Goal: Transaction & Acquisition: Purchase product/service

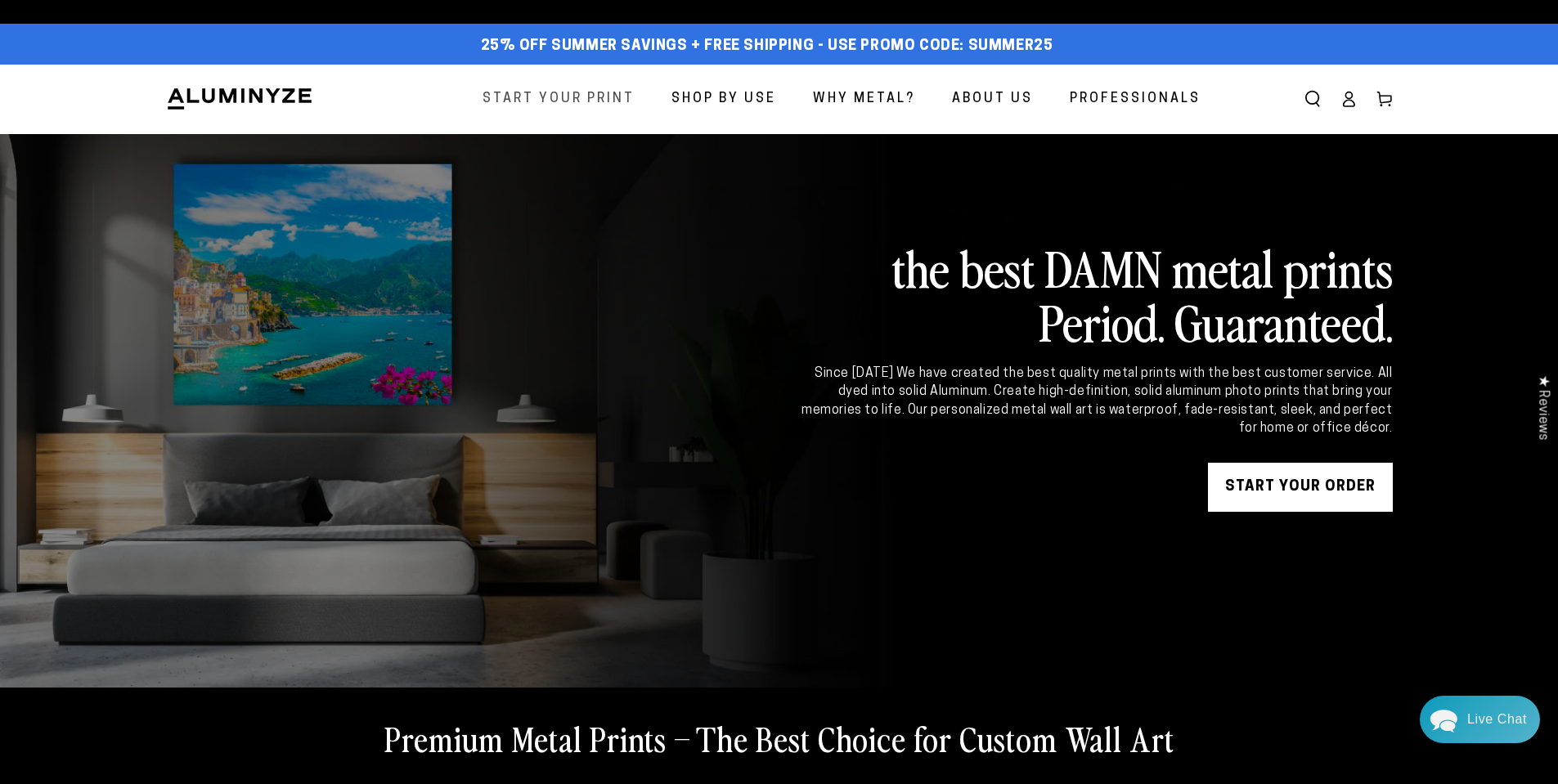
click at [603, 97] on span "Start Your Print" at bounding box center [558, 99] width 152 height 24
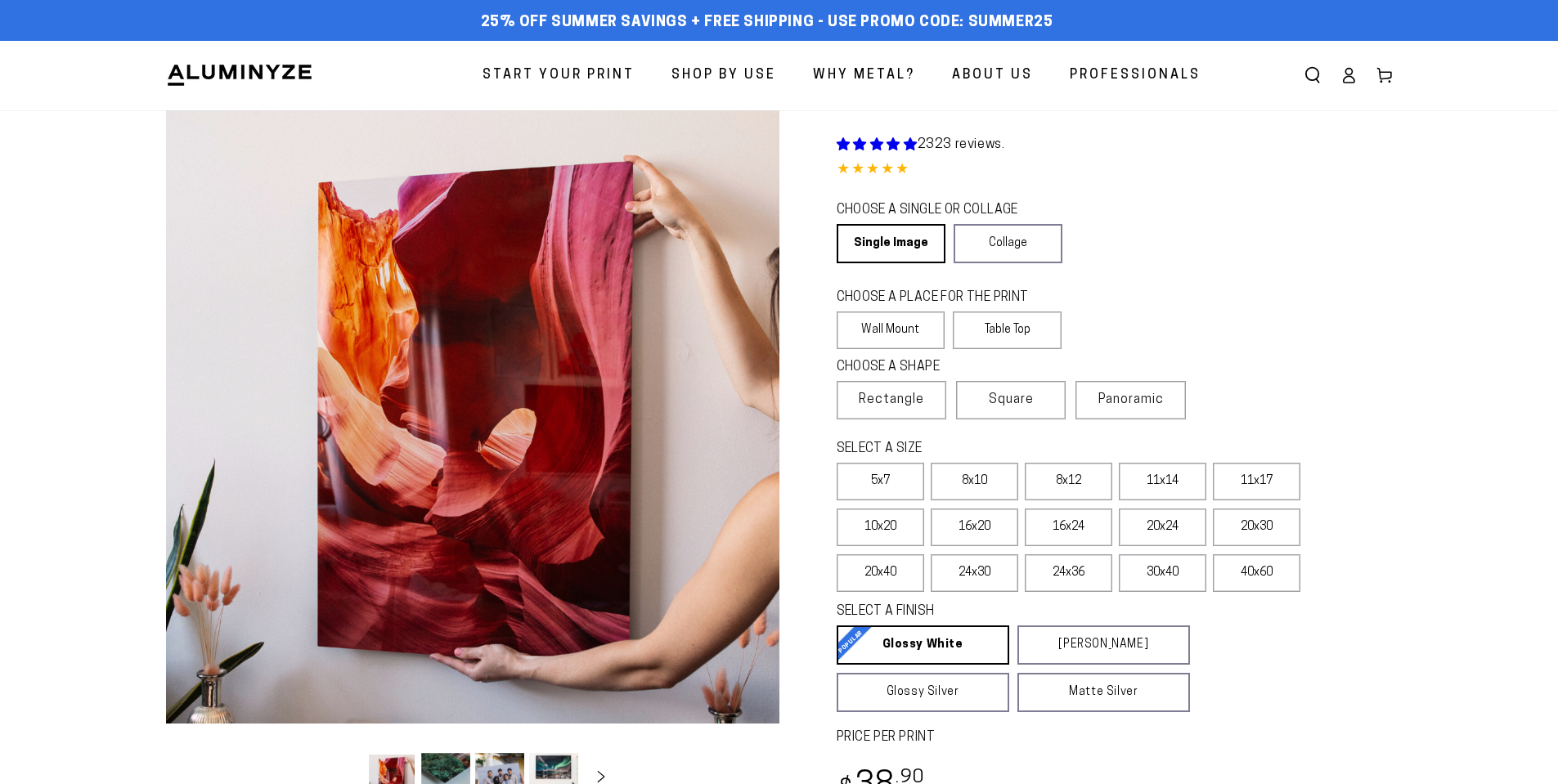
select select "**********"
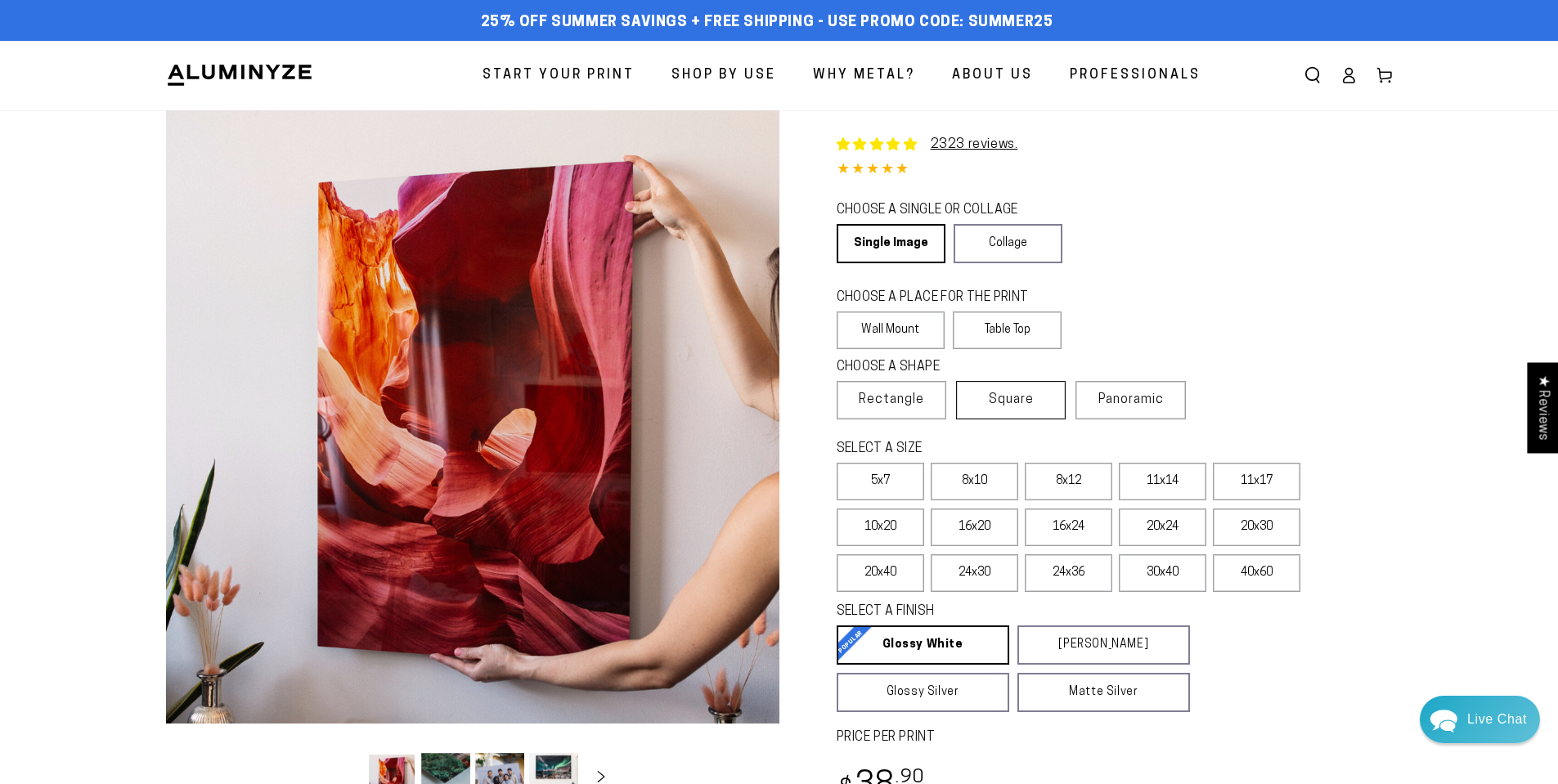
click at [990, 408] on label "Square" at bounding box center [1010, 400] width 109 height 38
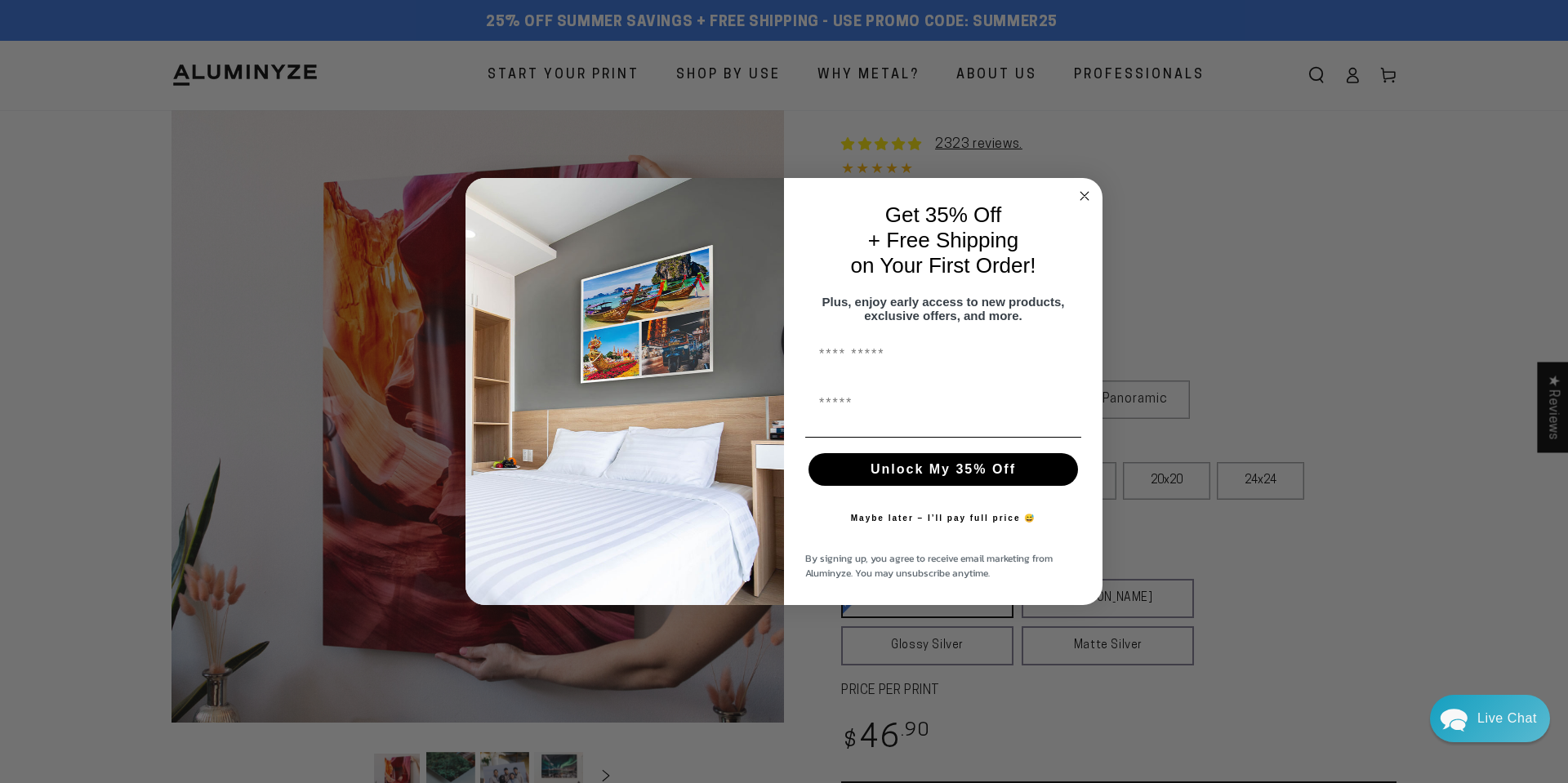
click at [1086, 195] on circle "Close dialog" at bounding box center [1085, 195] width 19 height 19
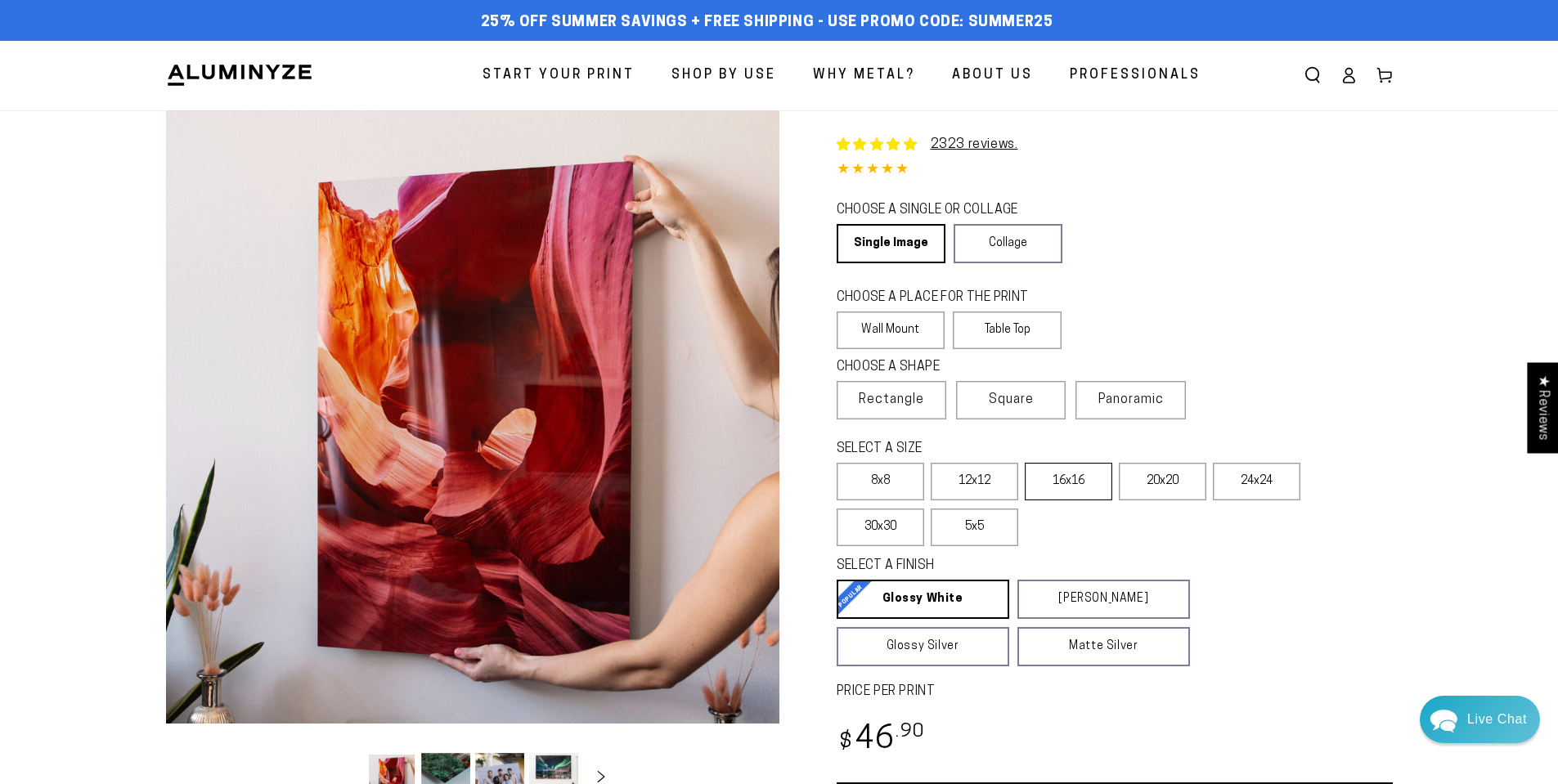
click at [1058, 483] on label "16x16" at bounding box center [1068, 481] width 87 height 38
click at [977, 486] on label "12x12" at bounding box center [974, 481] width 87 height 38
